Goal: Task Accomplishment & Management: Use online tool/utility

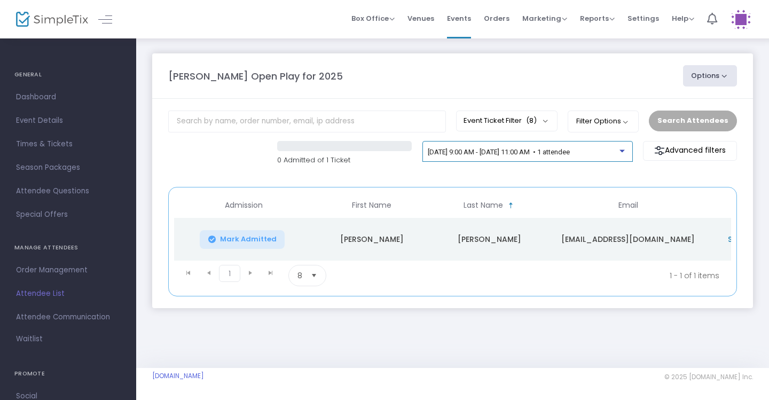
click at [622, 152] on div at bounding box center [623, 148] width 7 height 8
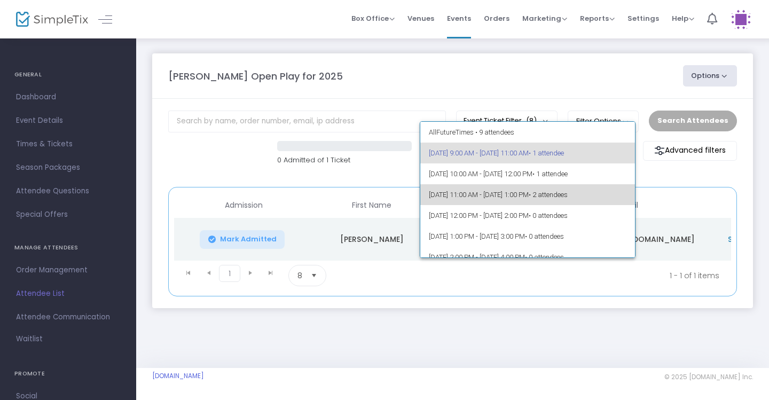
click at [601, 186] on span "[DATE] 11:00 AM - [DATE] 1:00 PM • 2 attendees" at bounding box center [528, 194] width 198 height 21
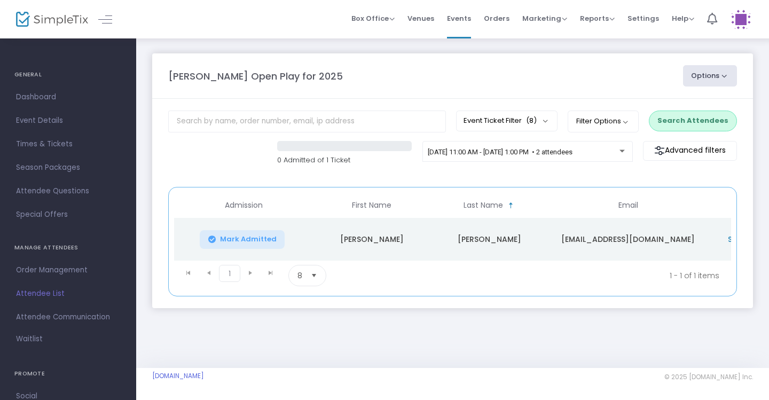
click at [684, 126] on button "Search Attendees" at bounding box center [693, 121] width 88 height 20
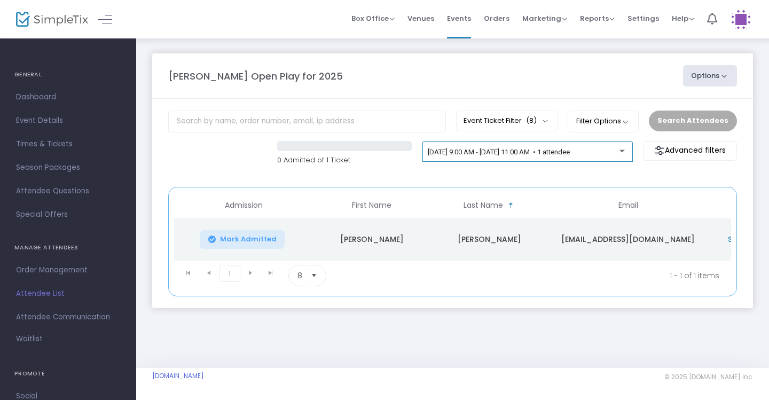
click at [570, 153] on span "[DATE] 9:00 AM - [DATE] 11:00 AM • 1 attendee" at bounding box center [499, 152] width 142 height 8
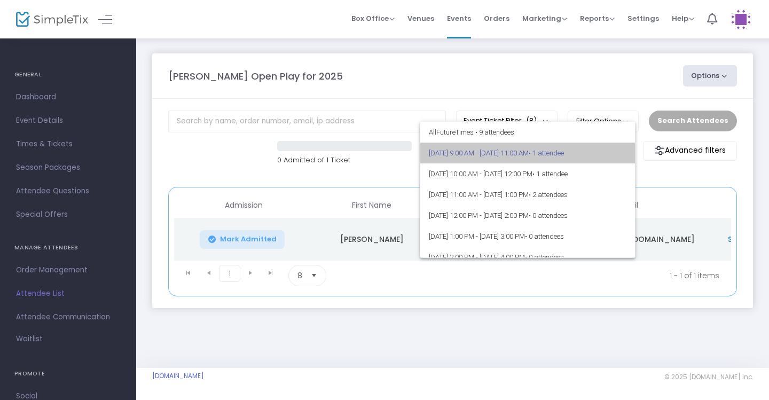
click at [564, 153] on span "• 1 attendee" at bounding box center [546, 153] width 35 height 8
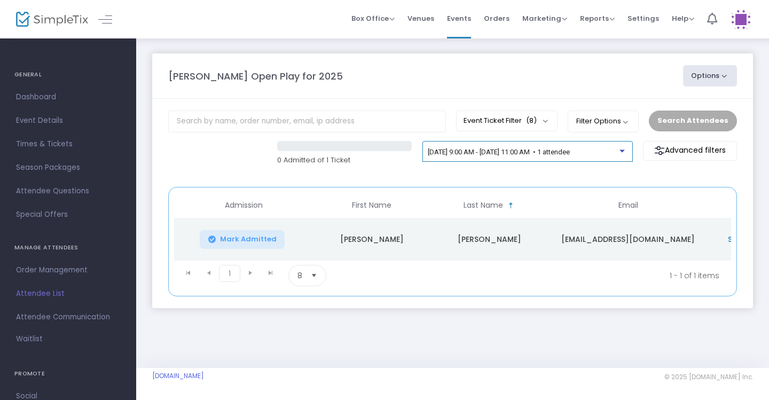
click at [570, 153] on span "9/24/2025 @ 9:00 AM - 9/24/2025 @ 11:00 AM • 1 attendee" at bounding box center [499, 152] width 142 height 8
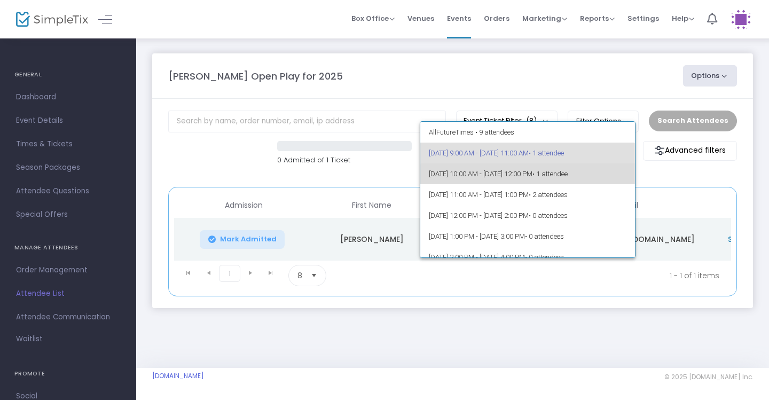
click at [596, 178] on span "9/24/2025 @ 10:00 AM - 9/24/2025 @ 12:00 PM • 1 attendee" at bounding box center [528, 173] width 198 height 21
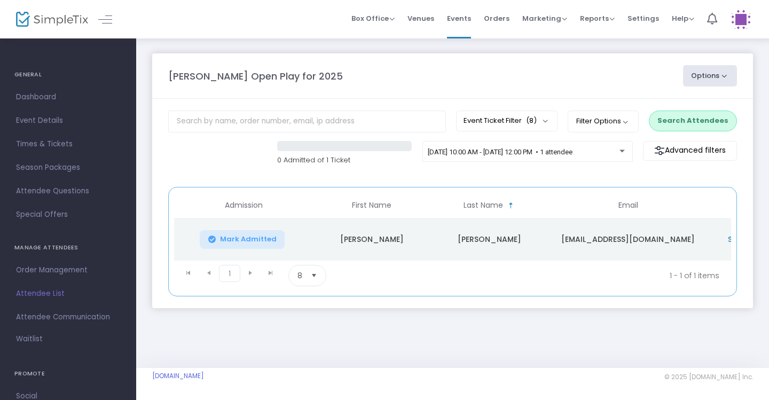
click at [681, 128] on button "Search Attendees" at bounding box center [693, 121] width 88 height 20
click at [268, 236] on span "Mark Admitted" at bounding box center [248, 239] width 57 height 9
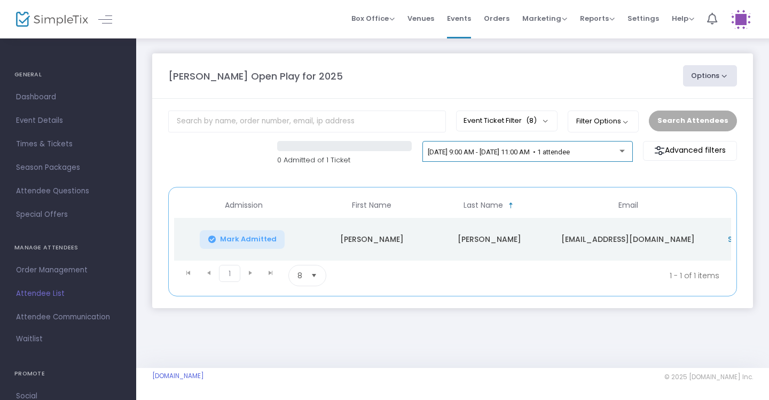
click at [570, 155] on span "[DATE] 9:00 AM - [DATE] 11:00 AM • 1 attendee" at bounding box center [499, 152] width 142 height 8
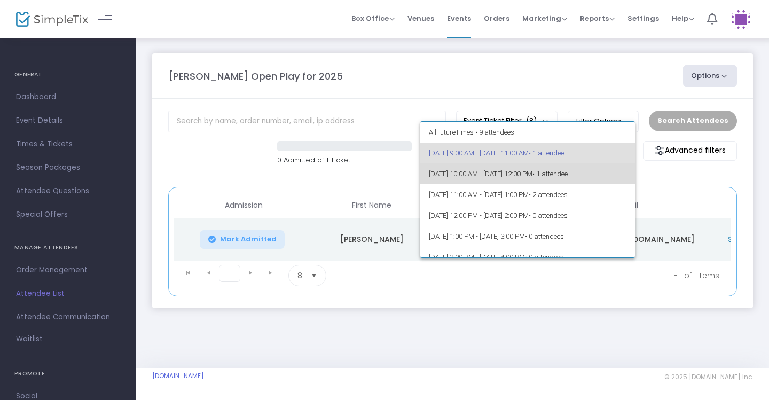
click at [598, 170] on span "9/24/2025 @ 10:00 AM - 9/24/2025 @ 12:00 PM • 1 attendee" at bounding box center [528, 173] width 198 height 21
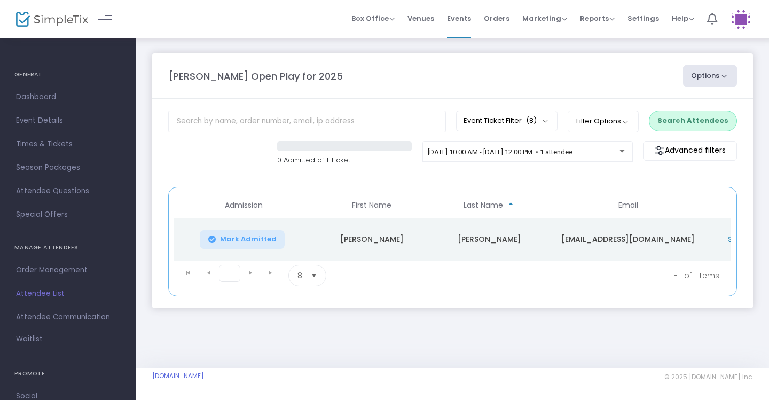
click at [683, 112] on button "Search Attendees" at bounding box center [693, 121] width 88 height 20
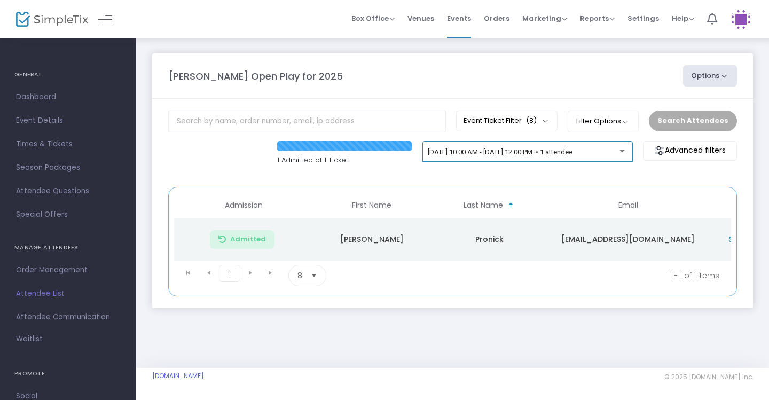
click at [620, 157] on div "[DATE] 10:00 AM - [DATE] 12:00 PM • 1 attendee" at bounding box center [527, 153] width 199 height 15
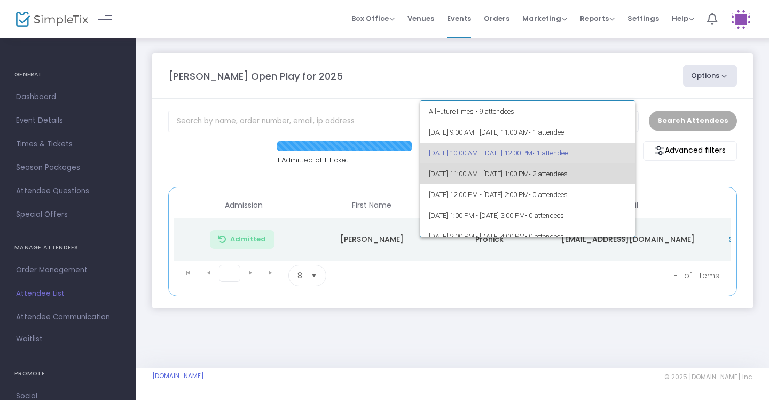
click at [595, 170] on span "9/24/2025 @ 11:00 AM - 9/24/2025 @ 1:00 PM • 2 attendees" at bounding box center [528, 173] width 198 height 21
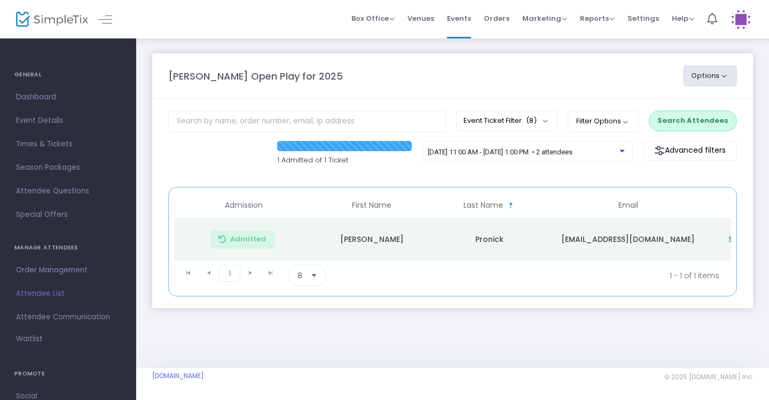
click at [716, 126] on button "Search Attendees" at bounding box center [693, 121] width 88 height 20
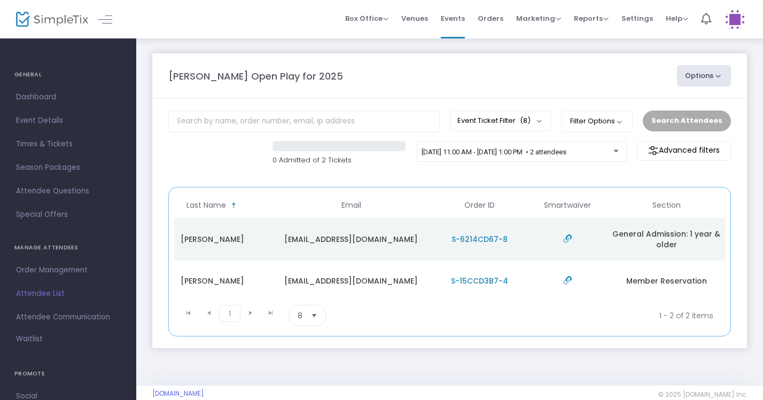
scroll to position [0, 277]
click at [615, 152] on div at bounding box center [615, 151] width 5 height 3
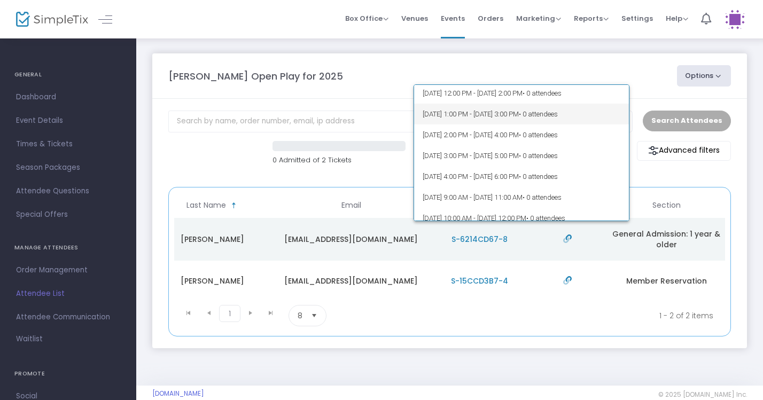
scroll to position [123, 0]
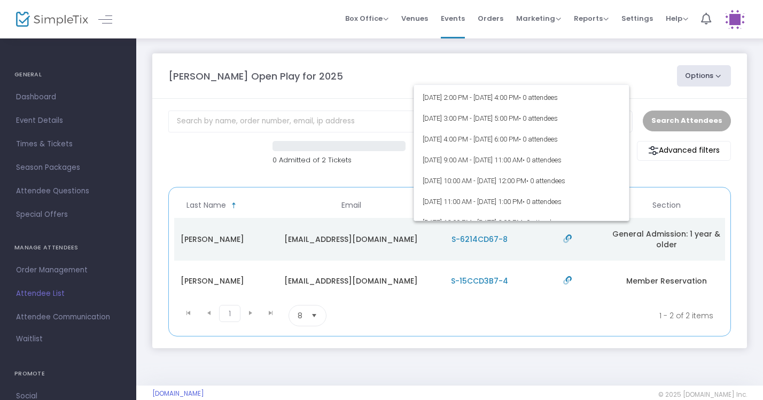
click at [619, 52] on div at bounding box center [381, 200] width 763 height 400
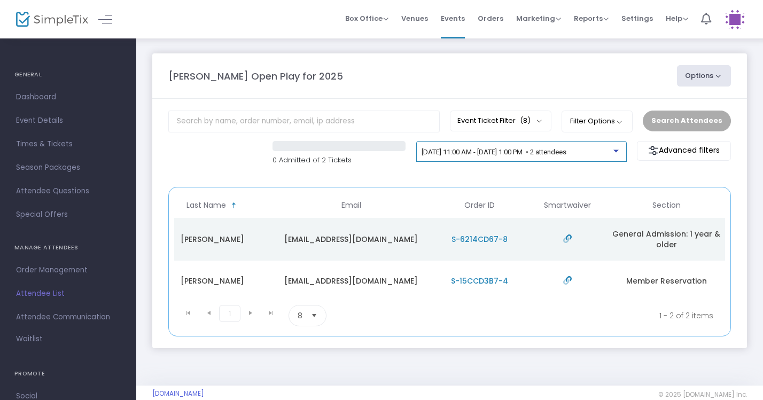
click at [603, 157] on div "[DATE] 11:00 AM - [DATE] 1:00 PM • 2 attendees" at bounding box center [518, 153] width 192 height 8
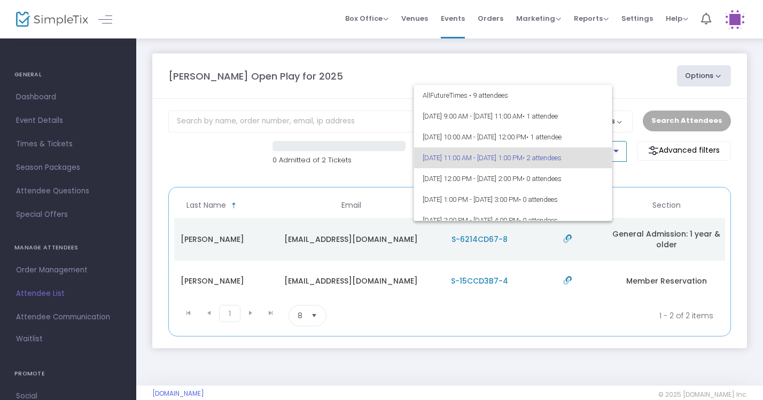
scroll to position [4, 0]
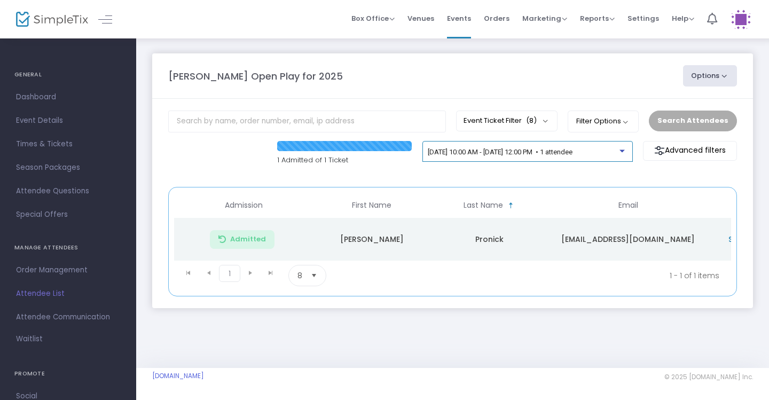
click at [573, 152] on span "[DATE] 10:00 AM - [DATE] 12:00 PM • 1 attendee" at bounding box center [500, 152] width 145 height 8
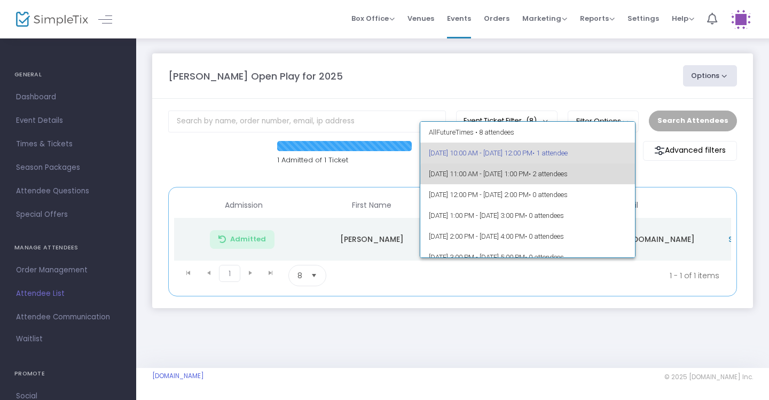
click at [609, 180] on span "[DATE] 11:00 AM - [DATE] 1:00 PM • 2 attendees" at bounding box center [528, 173] width 198 height 21
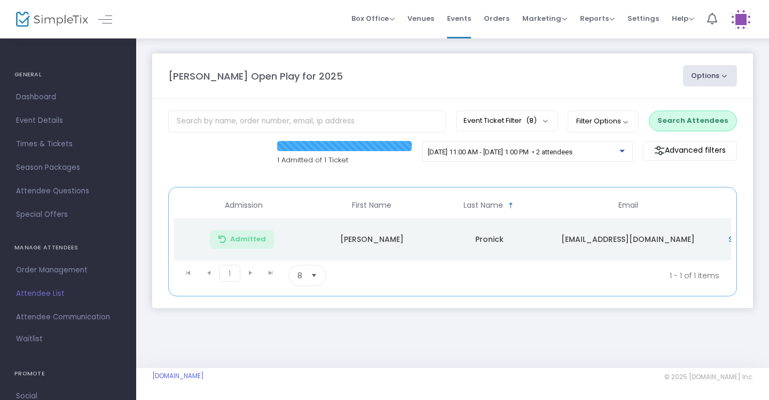
click at [694, 119] on button "Search Attendees" at bounding box center [693, 121] width 88 height 20
